Goal: Find specific page/section: Find specific page/section

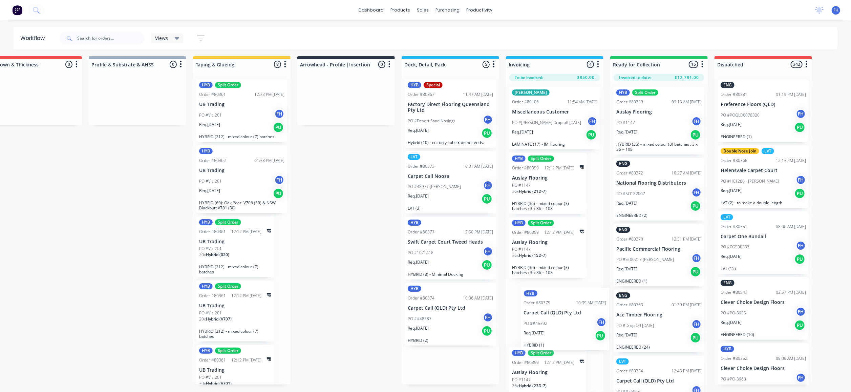
scroll to position [14, 0]
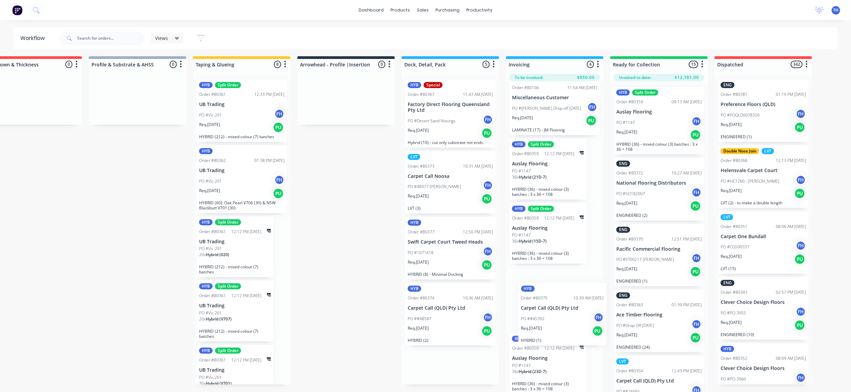
drag, startPoint x: 466, startPoint y: 294, endPoint x: 582, endPoint y: 292, distance: 116.5
click at [582, 292] on div "Submitted 34 Summaries Total order value Invoiced to date To be invoiced Specia…" at bounding box center [370, 224] width 1228 height 336
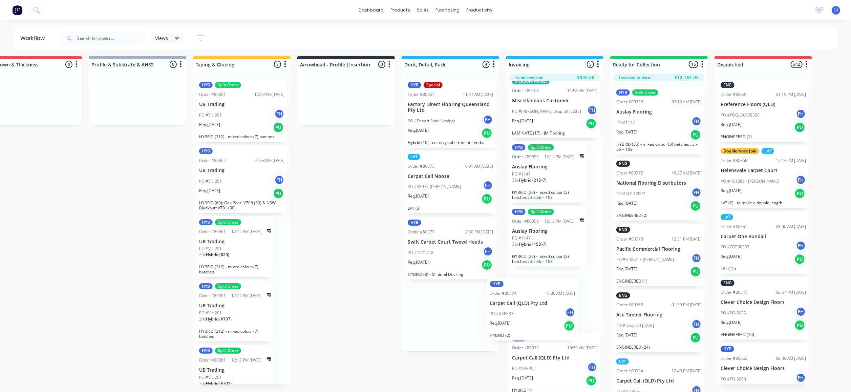
drag, startPoint x: 460, startPoint y: 289, endPoint x: 544, endPoint y: 294, distance: 84.2
click at [544, 294] on div "Submitted 34 Summaries Total order value Invoiced to date To be invoiced Specia…" at bounding box center [370, 224] width 1228 height 336
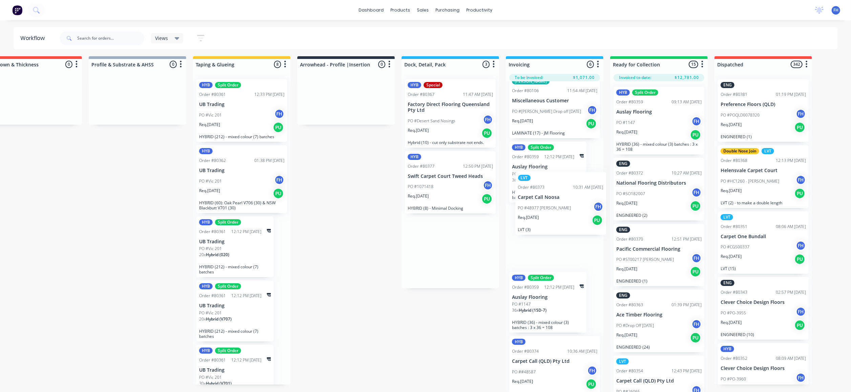
drag, startPoint x: 429, startPoint y: 152, endPoint x: 541, endPoint y: 185, distance: 116.6
click at [541, 185] on div "Submitted 34 Summaries Total order value Invoiced to date To be invoiced Specia…" at bounding box center [370, 224] width 1228 height 336
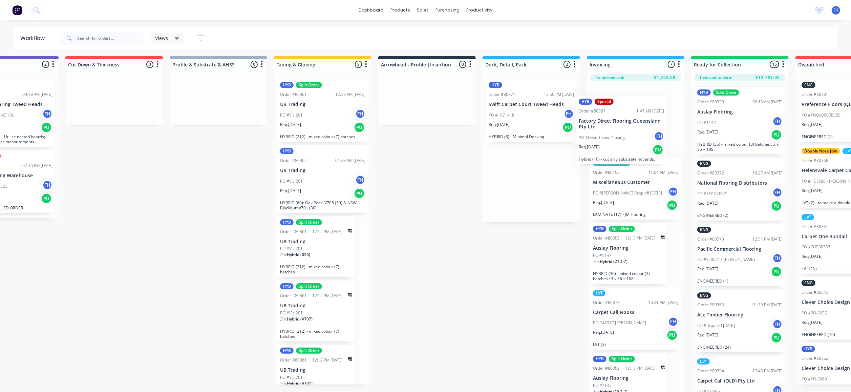
scroll to position [0, 0]
drag, startPoint x: 523, startPoint y: 87, endPoint x: 615, endPoint y: 115, distance: 96.7
click at [615, 115] on div "Submitted 34 Summaries Total order value Invoiced to date To be invoiced Specia…" at bounding box center [451, 224] width 1228 height 336
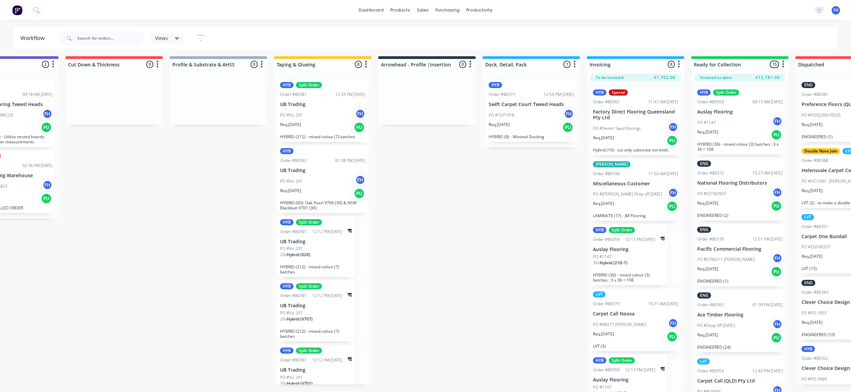
click at [304, 109] on div "PO #Vic 201 FH" at bounding box center [322, 115] width 85 height 13
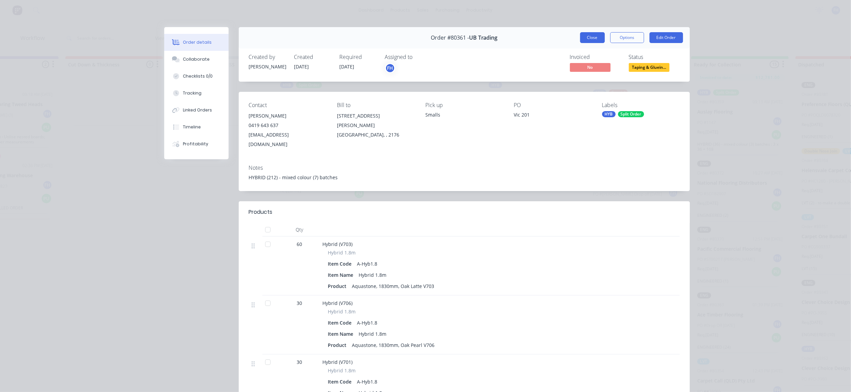
click at [580, 34] on button "Close" at bounding box center [592, 37] width 25 height 11
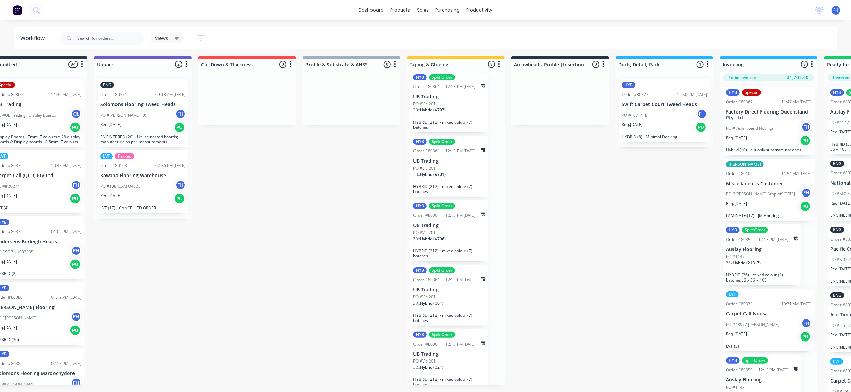
scroll to position [11, 0]
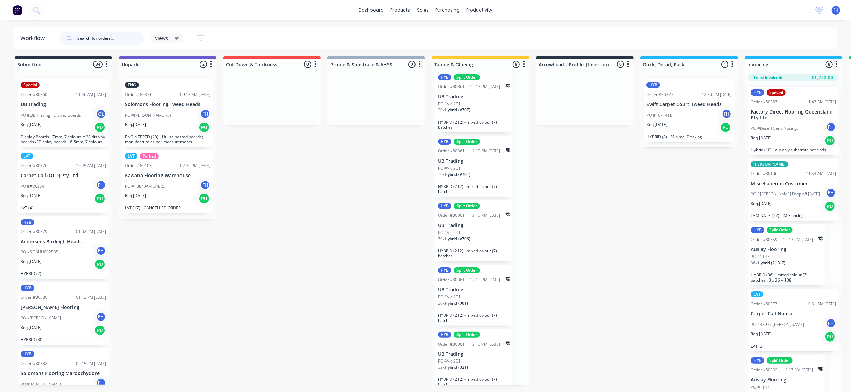
click at [117, 39] on input "text" at bounding box center [110, 38] width 67 height 14
type input "80371"
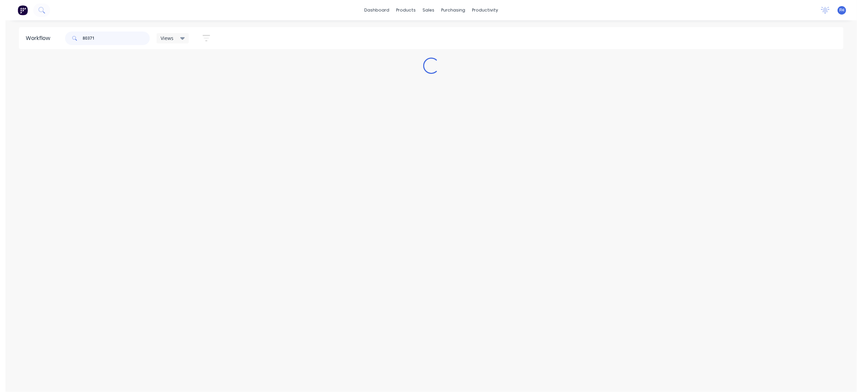
scroll to position [0, 0]
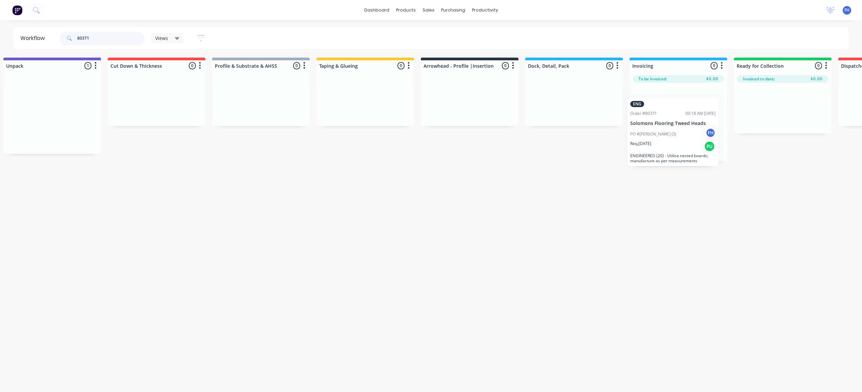
drag, startPoint x: 171, startPoint y: 98, endPoint x: 678, endPoint y: 116, distance: 507.0
click at [678, 116] on div "Submitted 0 Summaries Total order value Invoiced to date To be invoiced Unpack …" at bounding box center [493, 110] width 1228 height 104
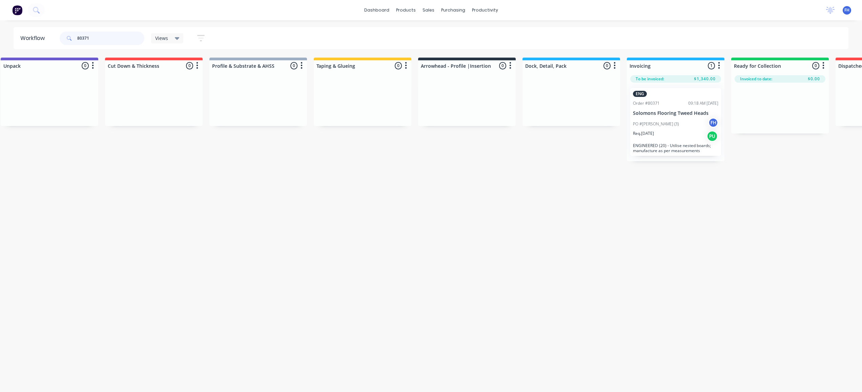
drag, startPoint x: 117, startPoint y: 39, endPoint x: 20, endPoint y: 28, distance: 97.9
click at [20, 28] on header "Workflow 80371 Views Save new view None (Default) edit Engineered edit Hybrid/L…" at bounding box center [431, 38] width 835 height 22
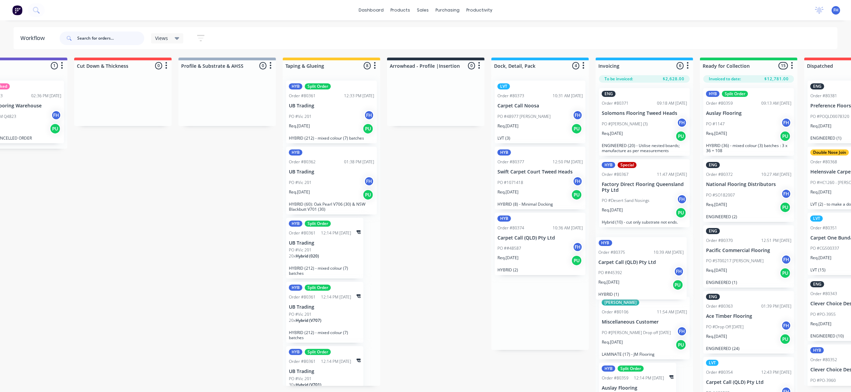
scroll to position [0, 152]
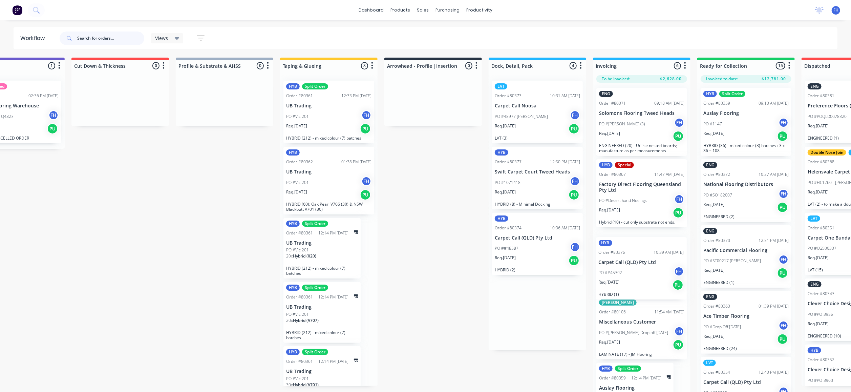
drag, startPoint x: 551, startPoint y: 234, endPoint x: 634, endPoint y: 259, distance: 87.3
click at [634, 259] on div "Submitted 34 Summaries Total order value Invoiced to date To be invoiced Specia…" at bounding box center [457, 226] width 1228 height 336
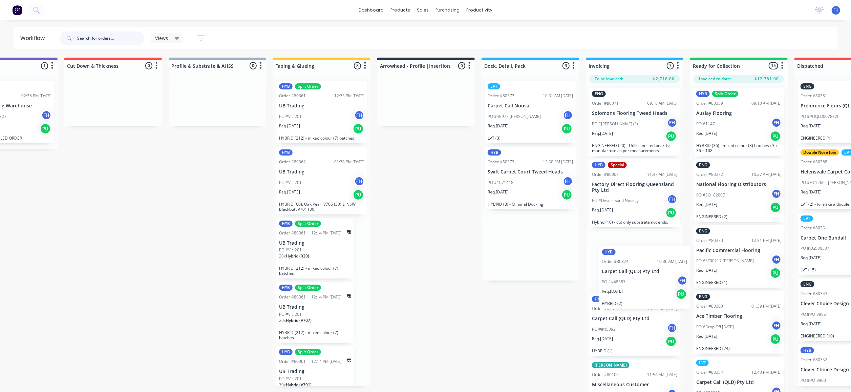
scroll to position [0, 163]
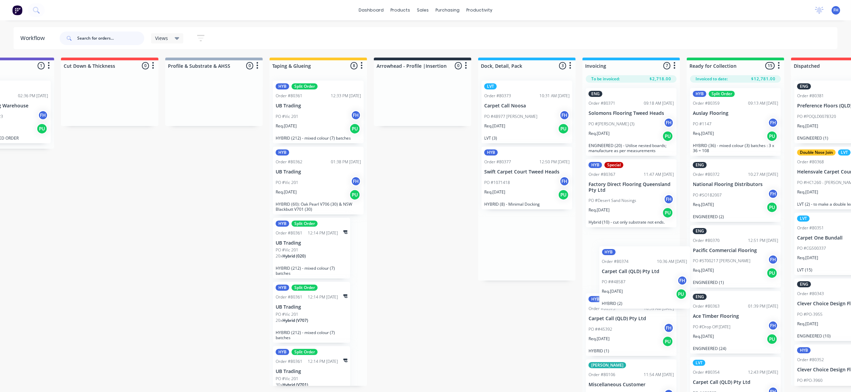
drag, startPoint x: 508, startPoint y: 227, endPoint x: 619, endPoint y: 260, distance: 115.7
click at [619, 260] on div "Submitted 34 Summaries Total order value Invoiced to date To be invoiced Specia…" at bounding box center [447, 226] width 1228 height 336
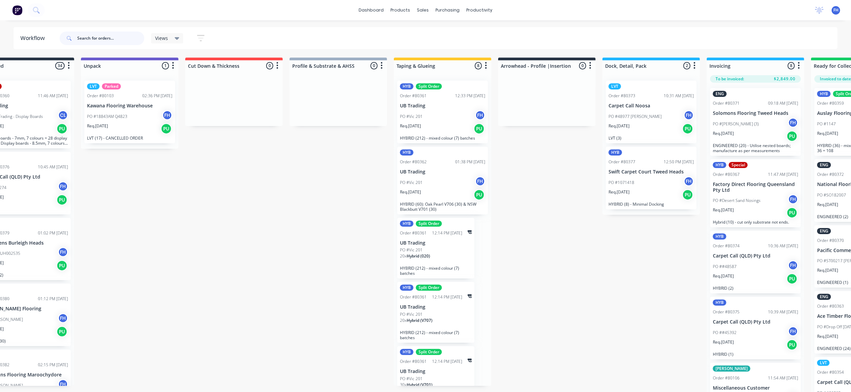
scroll to position [0, 37]
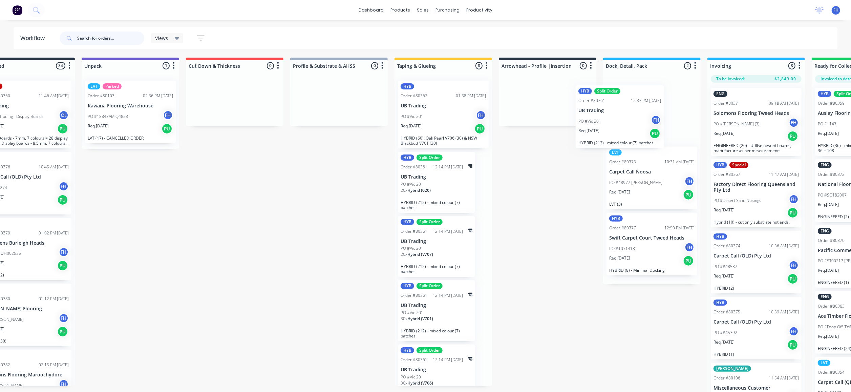
drag, startPoint x: 419, startPoint y: 99, endPoint x: 601, endPoint y: 104, distance: 181.6
click at [601, 104] on div "Submitted 34 Summaries Total order value Invoiced to date To be invoiced Specia…" at bounding box center [572, 226] width 1228 height 336
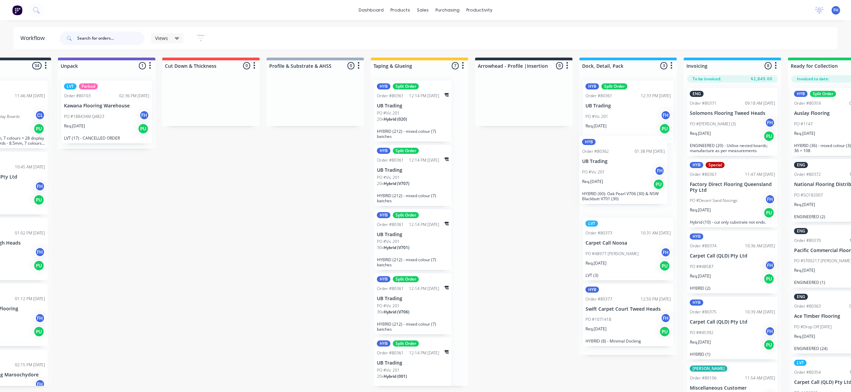
scroll to position [0, 61]
drag, startPoint x: 430, startPoint y: 108, endPoint x: 612, endPoint y: 168, distance: 191.4
click at [612, 168] on div "Submitted 34 Summaries Total order value Invoiced to date To be invoiced Specia…" at bounding box center [548, 226] width 1228 height 336
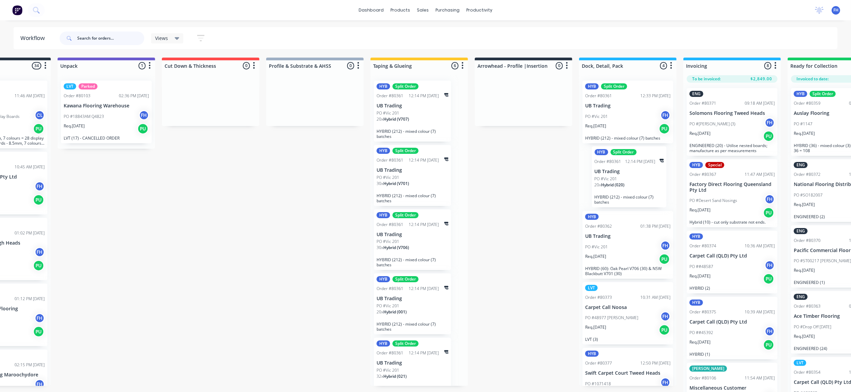
drag, startPoint x: 420, startPoint y: 104, endPoint x: 641, endPoint y: 170, distance: 230.5
click at [641, 170] on div "Submitted 34 Summaries Total order value Invoiced to date To be invoiced Specia…" at bounding box center [548, 226] width 1228 height 336
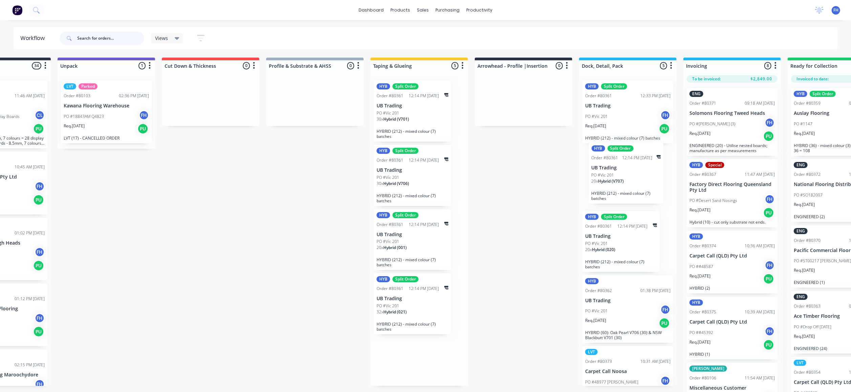
drag, startPoint x: 423, startPoint y: 117, endPoint x: 640, endPoint y: 178, distance: 225.5
click at [640, 178] on div "Submitted 34 Summaries Total order value Invoiced to date To be invoiced Specia…" at bounding box center [548, 226] width 1228 height 336
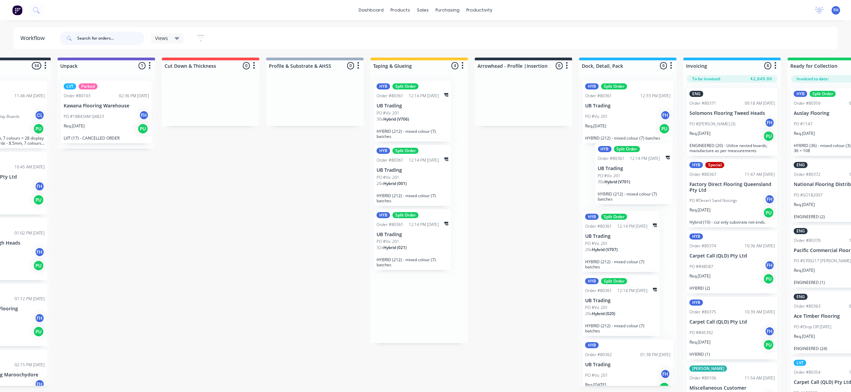
drag, startPoint x: 415, startPoint y: 117, endPoint x: 639, endPoint y: 179, distance: 232.8
click at [639, 179] on div "Submitted 34 Summaries Total order value Invoiced to date To be invoiced Specia…" at bounding box center [548, 226] width 1228 height 336
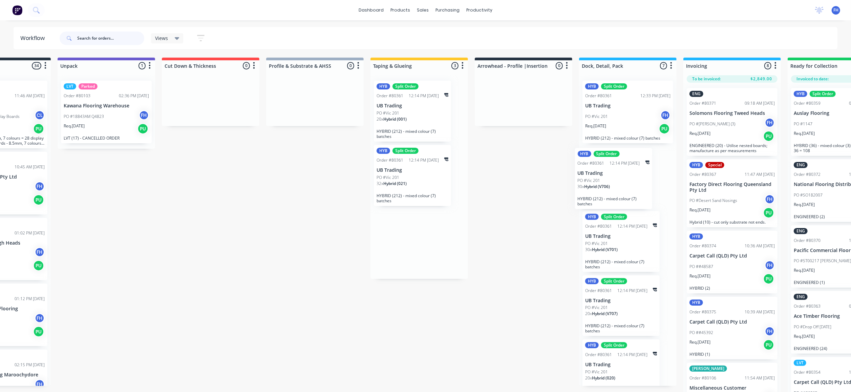
drag, startPoint x: 408, startPoint y: 117, endPoint x: 612, endPoint y: 183, distance: 214.3
click at [612, 183] on div "Submitted 34 Summaries Total order value Invoiced to date To be invoiced Specia…" at bounding box center [548, 226] width 1228 height 336
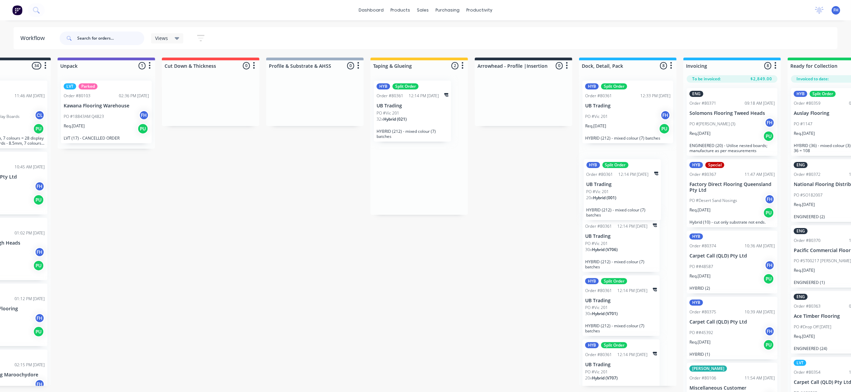
drag, startPoint x: 406, startPoint y: 132, endPoint x: 618, endPoint y: 209, distance: 225.6
click at [618, 209] on div "Submitted 34 Summaries Total order value Invoiced to date To be invoiced Specia…" at bounding box center [548, 226] width 1228 height 336
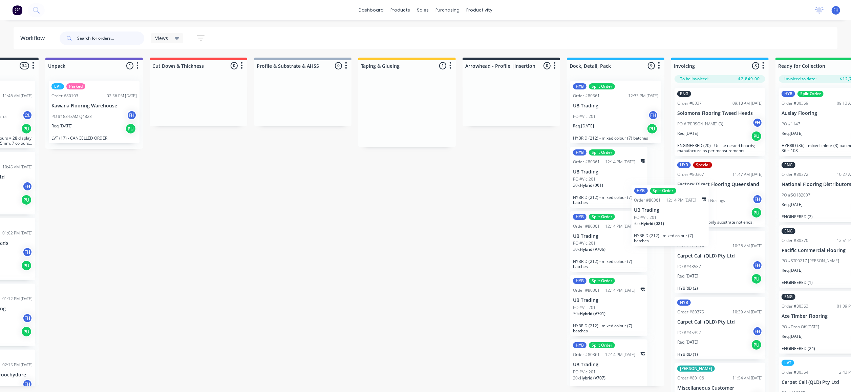
scroll to position [0, 75]
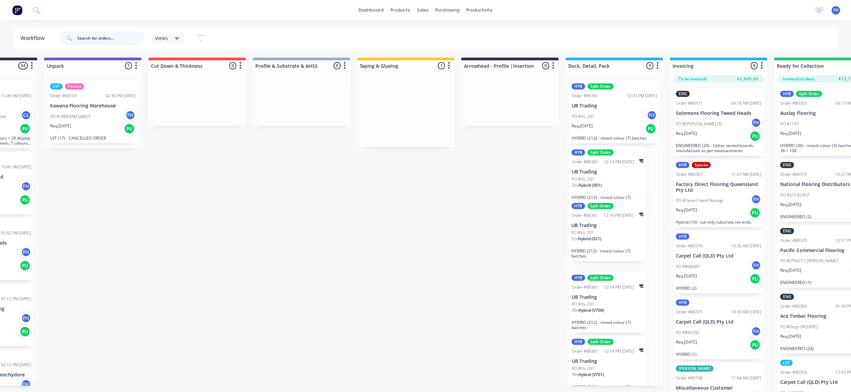
drag, startPoint x: 425, startPoint y: 111, endPoint x: 621, endPoint y: 231, distance: 229.6
click at [621, 231] on div "Submitted 34 Summaries Total order value Invoiced to date To be invoiced Specia…" at bounding box center [534, 226] width 1228 height 336
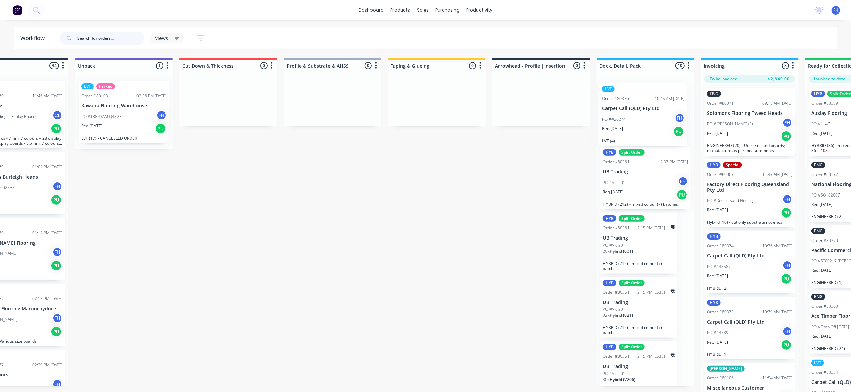
scroll to position [0, 47]
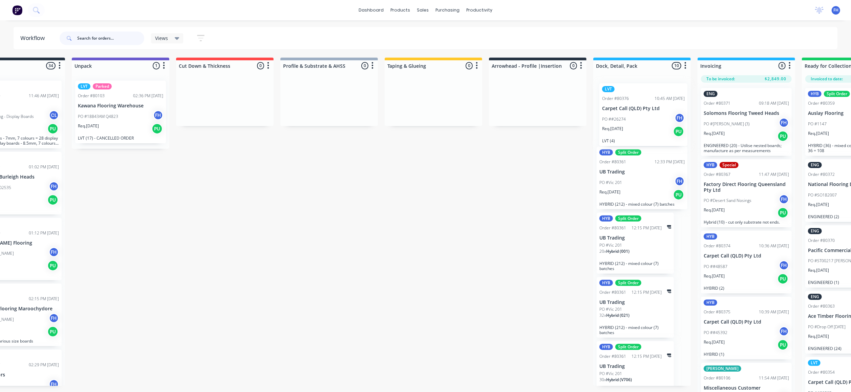
drag, startPoint x: 58, startPoint y: 175, endPoint x: 641, endPoint y: 105, distance: 587.3
click at [641, 105] on div "Submitted 34 Summaries Total order value Invoiced to date To be invoiced Specia…" at bounding box center [562, 226] width 1228 height 336
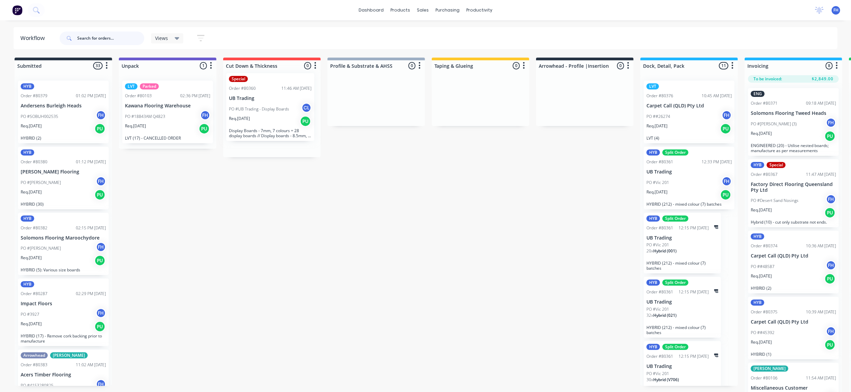
drag, startPoint x: 64, startPoint y: 106, endPoint x: 275, endPoint y: 97, distance: 211.2
click at [275, 97] on div "Submitted 33 Summaries Total order value Invoiced to date To be invoiced Specia…" at bounding box center [609, 226] width 1228 height 336
click at [110, 39] on input "text" at bounding box center [110, 38] width 67 height 14
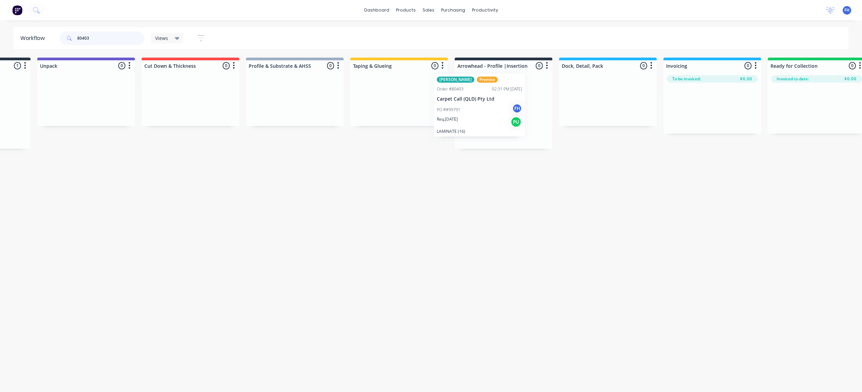
scroll to position [0, 82]
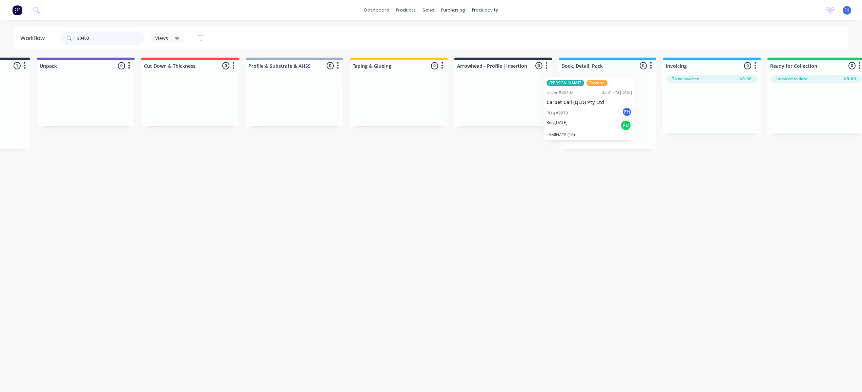
drag, startPoint x: 67, startPoint y: 110, endPoint x: 594, endPoint y: 107, distance: 526.9
click at [594, 107] on div "Submitted 1 Summaries Total order value Invoiced to date To be invoiced LAM Pro…" at bounding box center [527, 103] width 1228 height 91
drag, startPoint x: 105, startPoint y: 39, endPoint x: 84, endPoint y: 45, distance: 21.6
click at [84, 45] on div "80403" at bounding box center [102, 38] width 85 height 20
type input "80383"
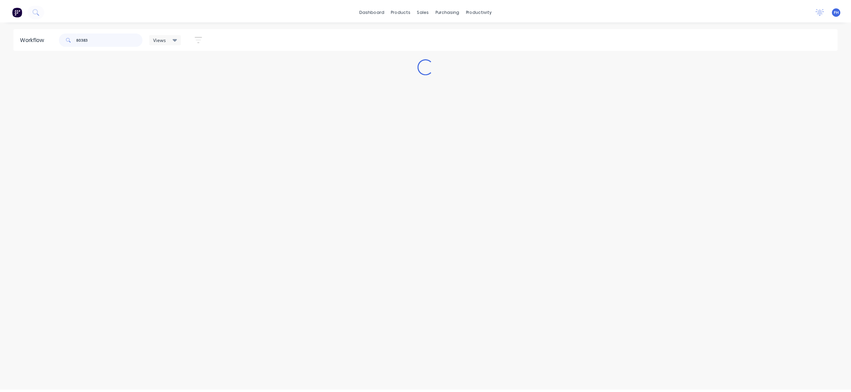
scroll to position [0, 0]
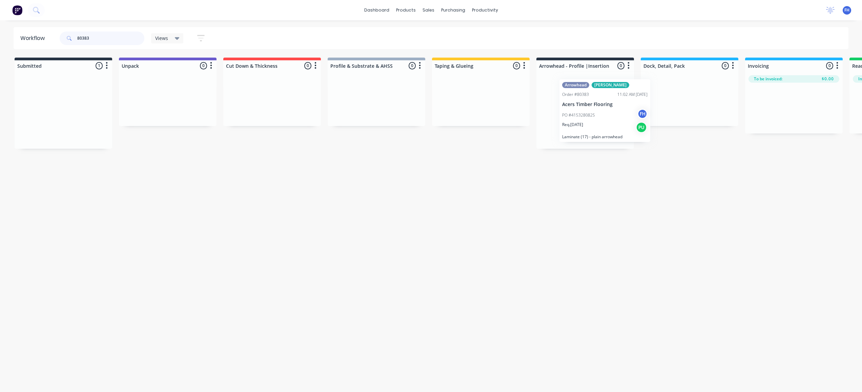
drag, startPoint x: 58, startPoint y: 110, endPoint x: 603, endPoint y: 109, distance: 545.2
click at [603, 109] on div "Submitted 1 Summaries Total order value Invoiced to date To be invoiced Arrowhe…" at bounding box center [609, 103] width 1228 height 91
drag, startPoint x: 98, startPoint y: 37, endPoint x: -3, endPoint y: 17, distance: 102.6
click at [0, 17] on html "dashboard products sales purchasing productivity dashboard products Product Cat…" at bounding box center [431, 175] width 862 height 351
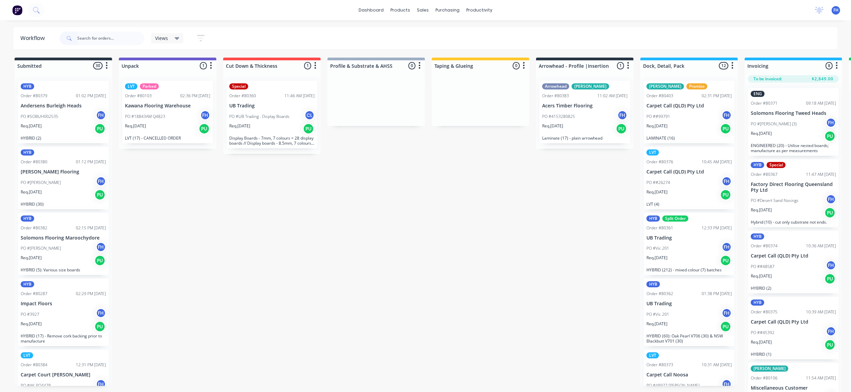
click at [172, 34] on div "Views" at bounding box center [167, 38] width 33 height 10
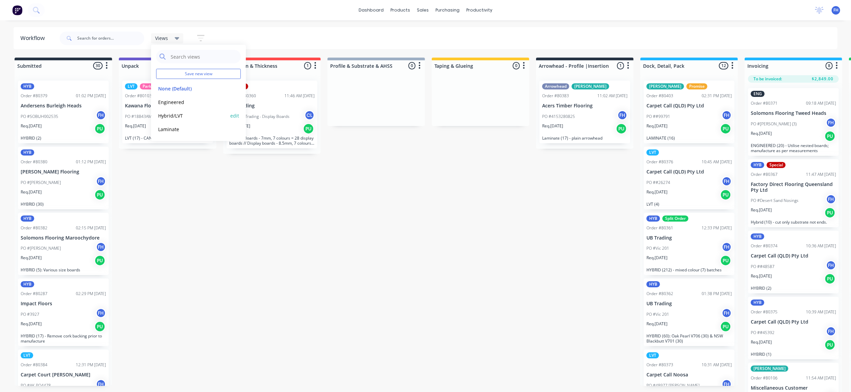
click at [185, 113] on button "Hybrid/LVT" at bounding box center [192, 116] width 72 height 8
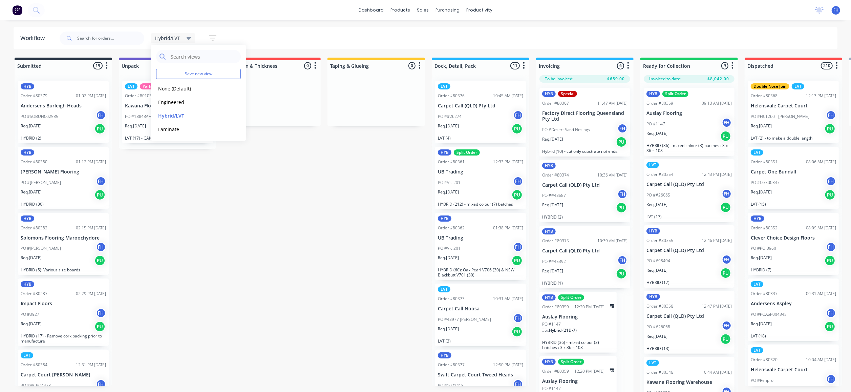
click at [217, 249] on div "Submitted 19 Summaries Total order value Invoiced to date To be invoiced HYB Or…" at bounding box center [609, 226] width 1228 height 336
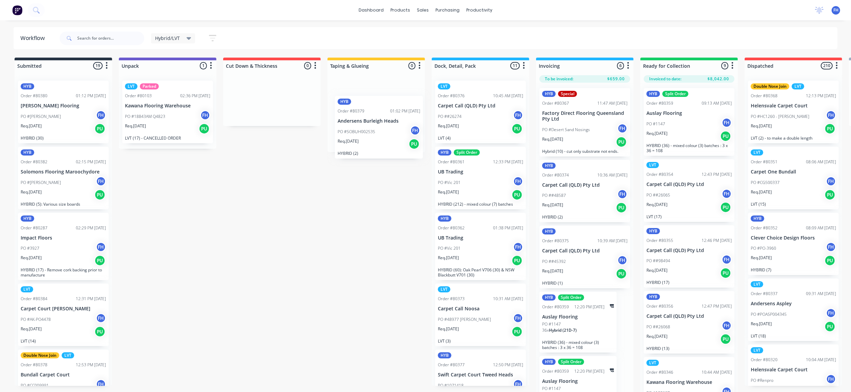
drag, startPoint x: 49, startPoint y: 99, endPoint x: 367, endPoint y: 114, distance: 319.0
click at [367, 114] on div "Submitted 19 Summaries Total order value Invoiced to date To be invoiced HYB Or…" at bounding box center [609, 226] width 1228 height 336
click at [109, 38] on input "text" at bounding box center [110, 38] width 67 height 14
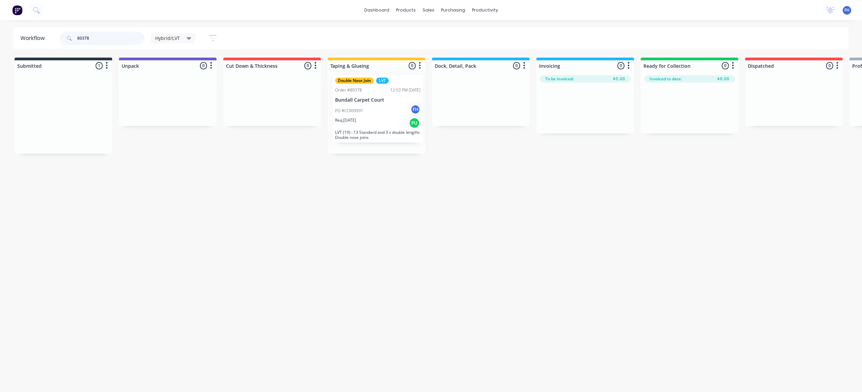
drag, startPoint x: 65, startPoint y: 107, endPoint x: 381, endPoint y: 102, distance: 316.0
click at [381, 102] on div "Submitted 1 Summaries Total order value Invoiced to date To be invoiced Double …" at bounding box center [609, 106] width 1228 height 96
drag, startPoint x: 98, startPoint y: 36, endPoint x: 83, endPoint y: 43, distance: 16.2
click at [83, 43] on input "80378" at bounding box center [110, 38] width 67 height 14
drag, startPoint x: 59, startPoint y: 109, endPoint x: 378, endPoint y: 126, distance: 319.8
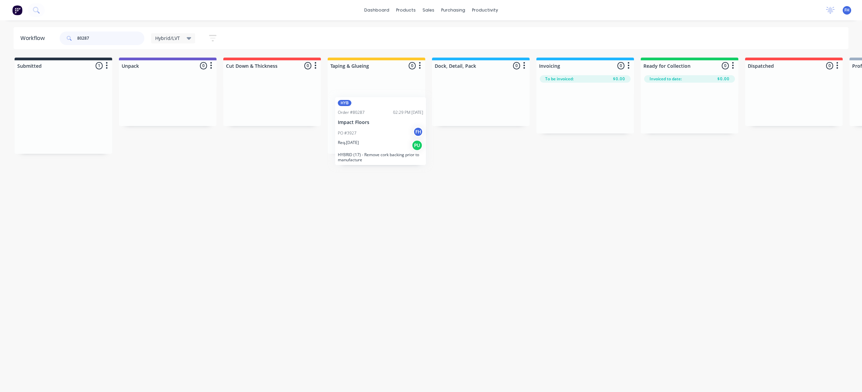
click at [378, 126] on div "Submitted 1 Summaries Total order value Invoiced to date To be invoiced HYB Ord…" at bounding box center [609, 106] width 1228 height 96
drag, startPoint x: 91, startPoint y: 37, endPoint x: 81, endPoint y: 45, distance: 12.5
click at [81, 45] on div "80287" at bounding box center [102, 38] width 85 height 20
drag, startPoint x: 64, startPoint y: 117, endPoint x: 368, endPoint y: 123, distance: 304.1
click at [368, 123] on div "Submitted 1 Summaries Total order value Invoiced to date To be invoiced HYB Ord…" at bounding box center [609, 103] width 1228 height 91
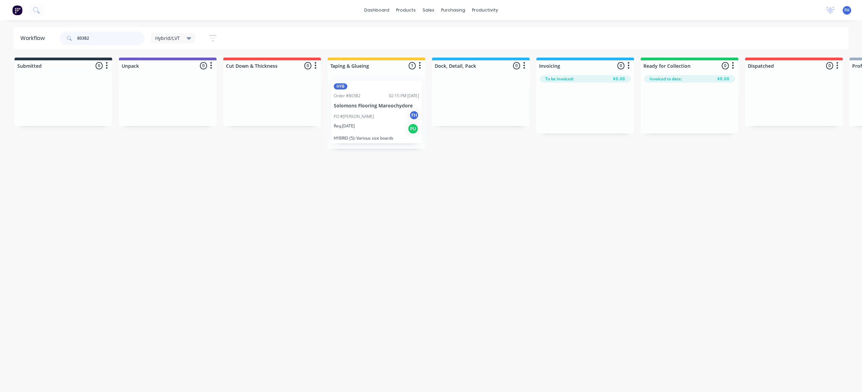
drag, startPoint x: 92, startPoint y: 34, endPoint x: 84, endPoint y: 41, distance: 10.6
click at [84, 41] on input "80382" at bounding box center [110, 38] width 67 height 14
drag, startPoint x: 68, startPoint y: 114, endPoint x: 383, endPoint y: 114, distance: 314.3
click at [383, 114] on div "Submitted 1 Summaries Total order value Invoiced to date To be invoiced HYB Ord…" at bounding box center [609, 103] width 1228 height 91
drag, startPoint x: 99, startPoint y: 41, endPoint x: 84, endPoint y: 46, distance: 15.9
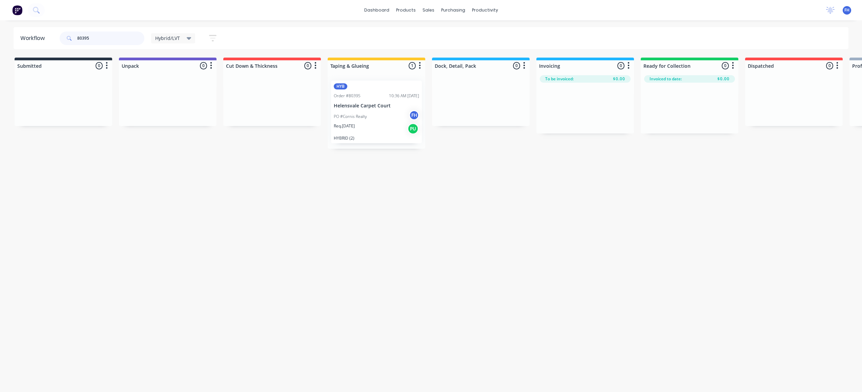
click at [84, 46] on div "80395" at bounding box center [102, 38] width 85 height 20
drag, startPoint x: 89, startPoint y: 37, endPoint x: 83, endPoint y: 42, distance: 8.3
click at [83, 42] on input "80376" at bounding box center [110, 38] width 67 height 14
drag, startPoint x: 66, startPoint y: 98, endPoint x: 386, endPoint y: 106, distance: 319.8
click at [386, 106] on div "Submitted 1 Summaries Total order value Invoiced to date To be invoiced HYB Pro…" at bounding box center [609, 103] width 1228 height 91
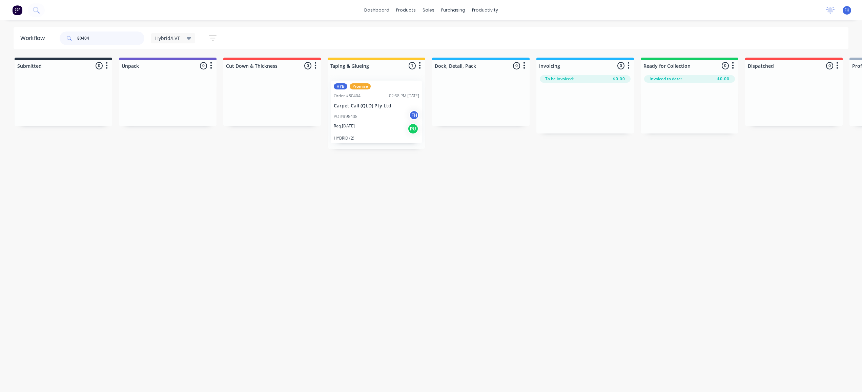
drag, startPoint x: 101, startPoint y: 39, endPoint x: 84, endPoint y: 45, distance: 17.7
click at [84, 45] on div "80404" at bounding box center [102, 38] width 85 height 20
type input "80388"
drag, startPoint x: 49, startPoint y: 106, endPoint x: 374, endPoint y: 116, distance: 325.6
click at [374, 116] on div "Submitted 1 Summaries Total order value Invoiced to date To be invoiced LVT Ord…" at bounding box center [609, 103] width 1228 height 91
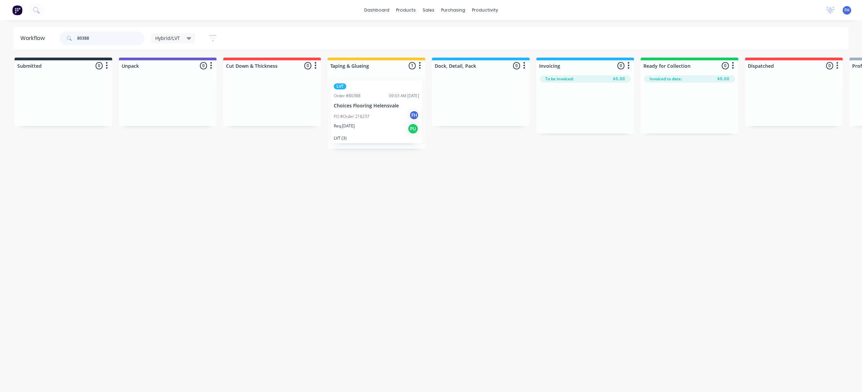
drag, startPoint x: 97, startPoint y: 35, endPoint x: 68, endPoint y: 46, distance: 31.1
click at [68, 46] on div "80388" at bounding box center [102, 38] width 85 height 20
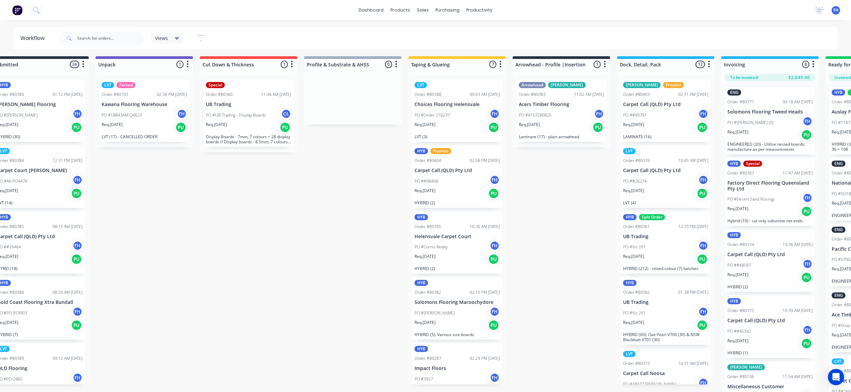
scroll to position [12, 23]
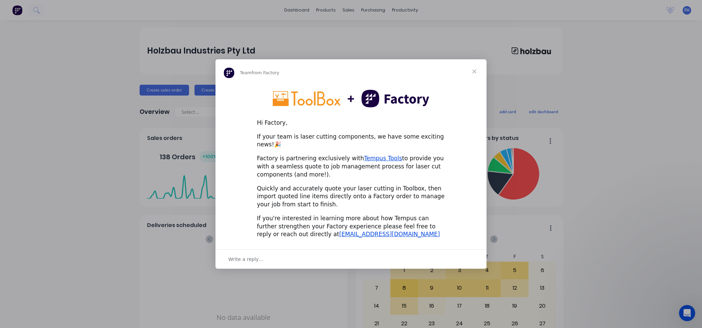
click at [478, 76] on span "Close" at bounding box center [474, 71] width 24 height 24
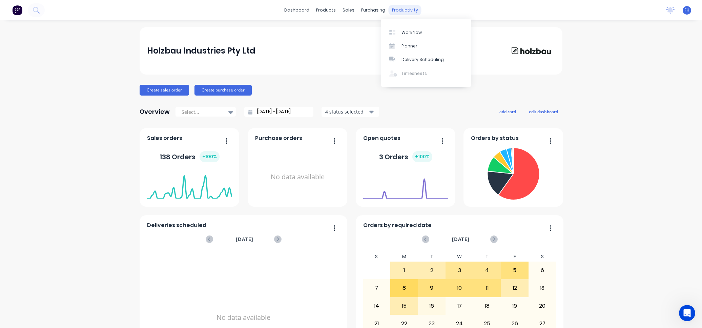
click at [398, 9] on div "productivity" at bounding box center [404, 10] width 33 height 10
click at [411, 32] on div "Workflow" at bounding box center [411, 32] width 20 height 6
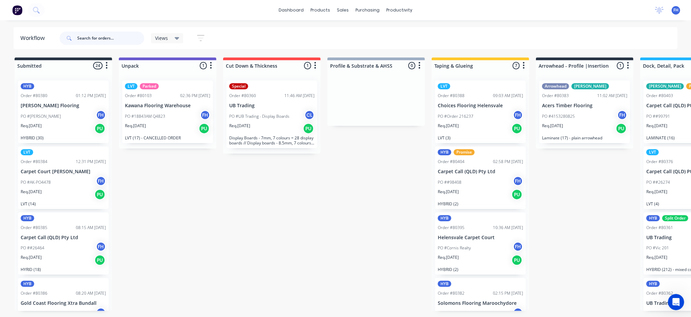
click at [82, 37] on input "text" at bounding box center [110, 38] width 67 height 14
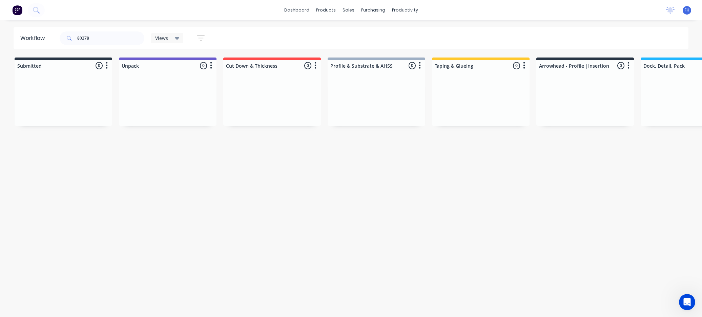
click at [68, 38] on icon at bounding box center [69, 38] width 5 height 5
drag, startPoint x: 93, startPoint y: 39, endPoint x: 98, endPoint y: 34, distance: 7.4
click at [93, 38] on input "80278" at bounding box center [110, 38] width 67 height 14
type input "80376"
